Goal: Task Accomplishment & Management: Complete application form

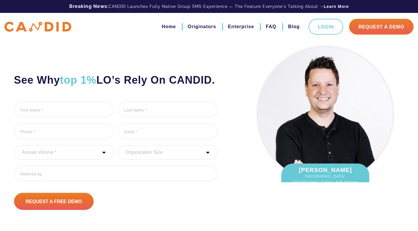
click at [188, 110] on div "See Why top 1% LO’s Rely On CANDID. First Name * 0 of 1000 max characters Last …" at bounding box center [126, 127] width 232 height 166
click at [231, 140] on div "See Why top 1% LO’s Rely On CANDID. First Name * 0 of 1000 max characters Last …" at bounding box center [126, 127] width 232 height 166
click at [157, 161] on ul "First Name * 0 of 1000 max characters Last Name * 0 of 1000 max characters Phon…" at bounding box center [115, 143] width 203 height 84
click at [72, 36] on div "Home Originators Enterprise FAQ Blog Login Request A Demo" at bounding box center [209, 27] width 418 height 28
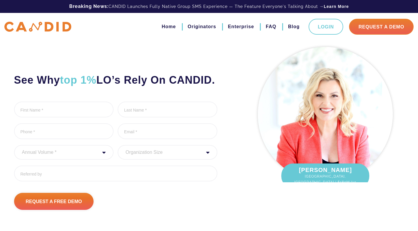
click at [138, 87] on h2 "See Why top 1% LO’s Rely On CANDID." at bounding box center [115, 79] width 203 height 13
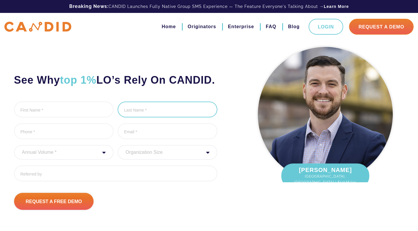
click at [128, 117] on input "Last Name *" at bounding box center [168, 109] width 100 height 16
click at [146, 113] on div "See Why top 1% LO’s Rely On CANDID. First Name * 0 of 1000 max characters Last …" at bounding box center [126, 127] width 232 height 166
click at [142, 73] on div "See Why top 1% LO’s Rely On CANDID. First Name * 0 of 1000 max characters Last …" at bounding box center [126, 127] width 232 height 166
click at [209, 119] on li "Last Name * 0 of 1000 max characters" at bounding box center [168, 109] width 100 height 17
click at [294, 103] on img at bounding box center [325, 114] width 135 height 135
